Goal: Information Seeking & Learning: Understand process/instructions

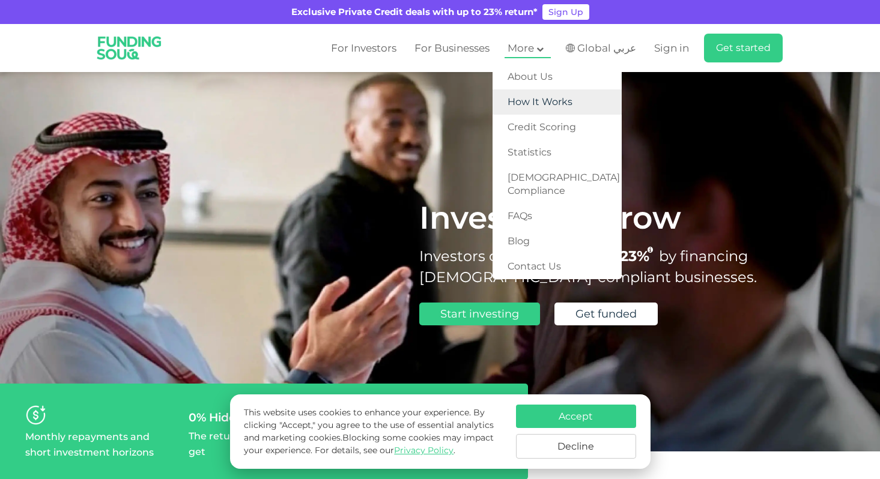
click at [513, 98] on link "How It Works" at bounding box center [556, 101] width 129 height 25
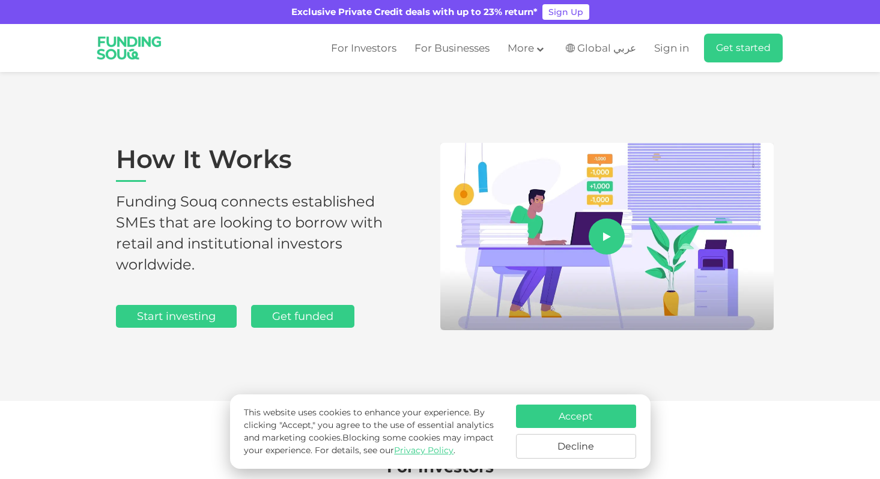
click at [561, 451] on button "Decline" at bounding box center [576, 446] width 120 height 25
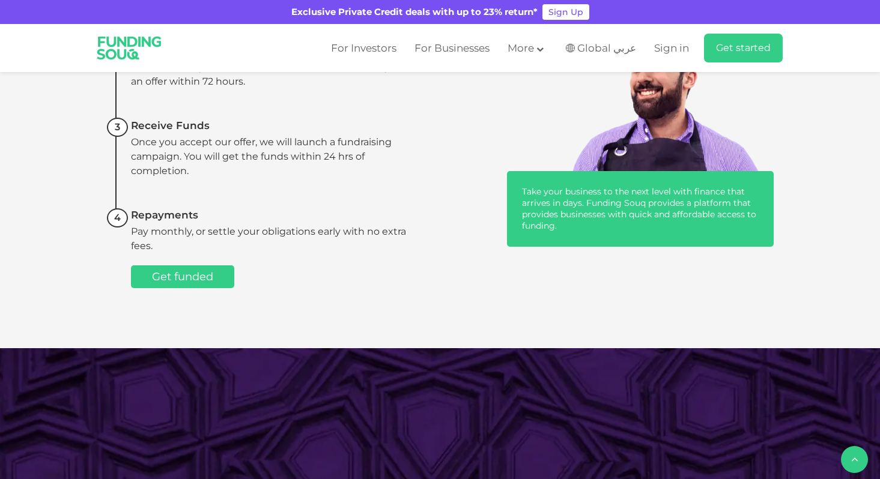
scroll to position [903, 0]
